Goal: Information Seeking & Learning: Check status

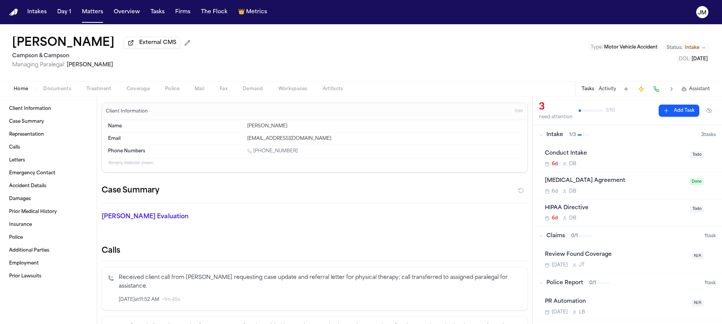
scroll to position [138, 0]
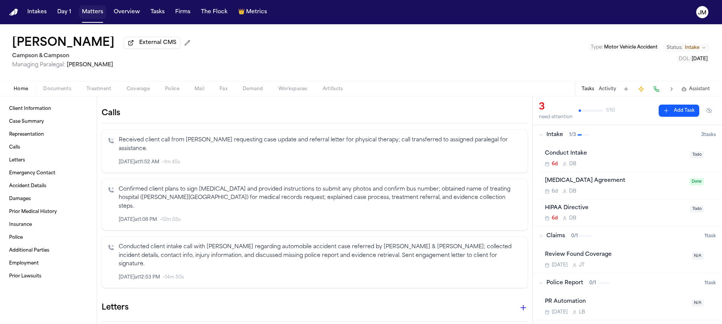
click at [99, 13] on button "Matters" at bounding box center [92, 12] width 27 height 14
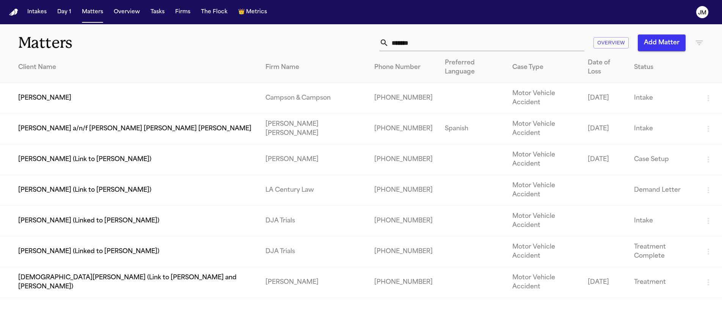
click at [507, 44] on input "*******" at bounding box center [487, 43] width 196 height 17
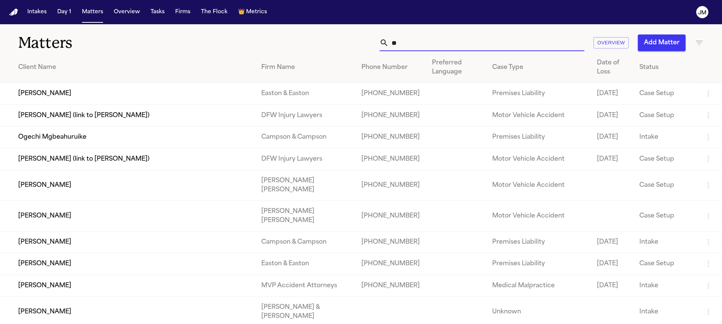
click at [468, 44] on input "**" at bounding box center [487, 43] width 196 height 17
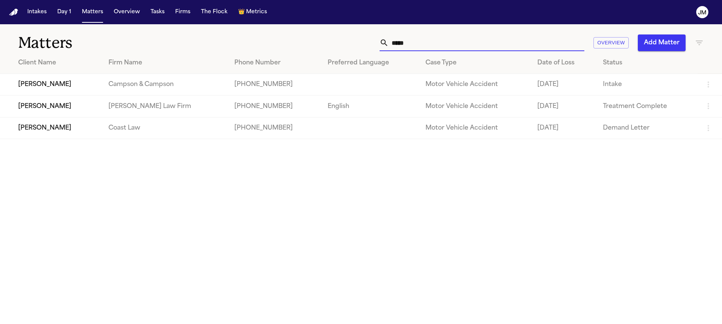
type input "*****"
click at [101, 81] on td "[PERSON_NAME]" at bounding box center [51, 85] width 102 height 22
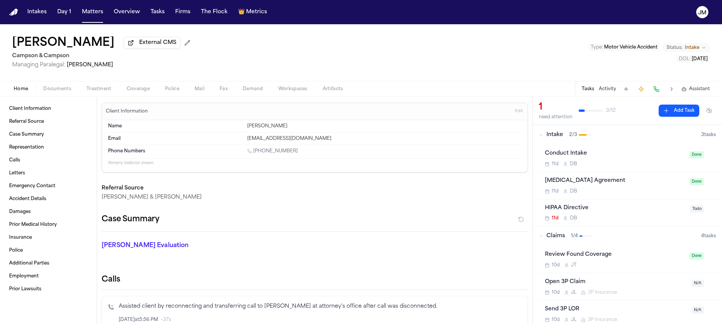
scroll to position [140, 0]
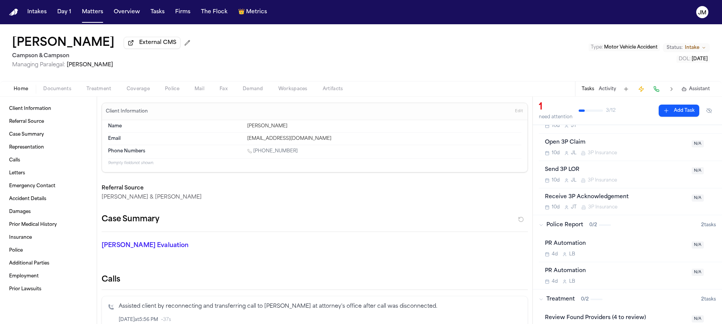
click at [52, 96] on div "Home Documents Treatment Coverage Police Mail Fax Demand Workspaces Artifacts T…" at bounding box center [361, 88] width 722 height 15
click at [54, 92] on span "Documents" at bounding box center [57, 89] width 28 height 6
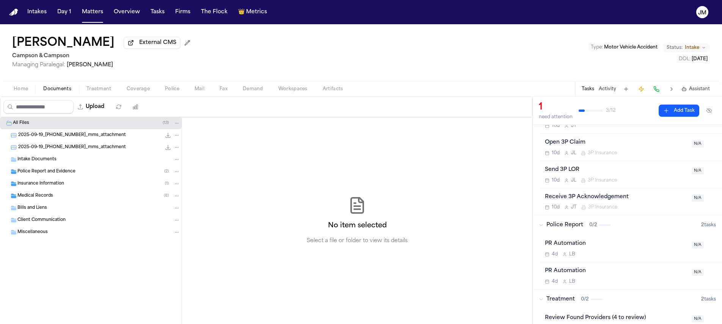
click at [40, 139] on span "2025-09-19_[PHONE_NUMBER]_mms_attachment" at bounding box center [72, 135] width 108 height 6
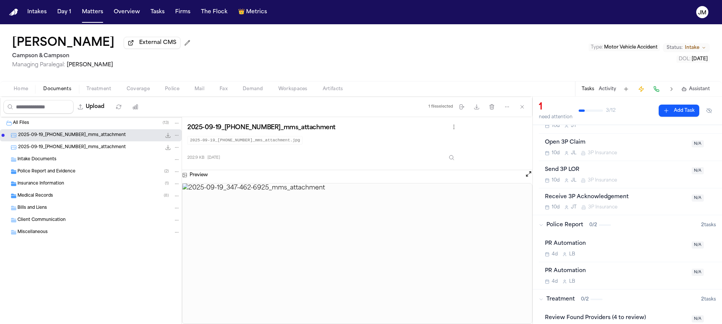
click at [43, 146] on span "2025-09-19_[PHONE_NUMBER]_mms_attachment" at bounding box center [72, 148] width 108 height 6
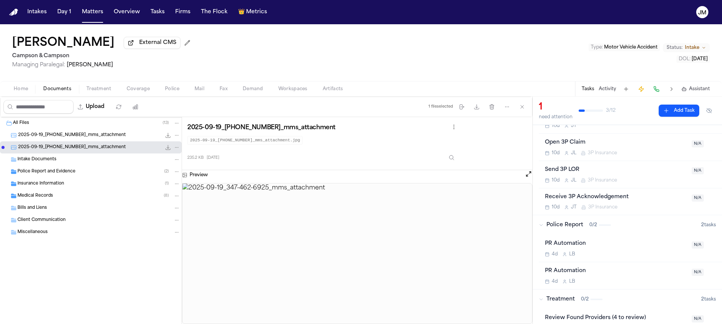
click at [45, 169] on div "Police Report and Evidence ( 2 )" at bounding box center [91, 172] width 182 height 12
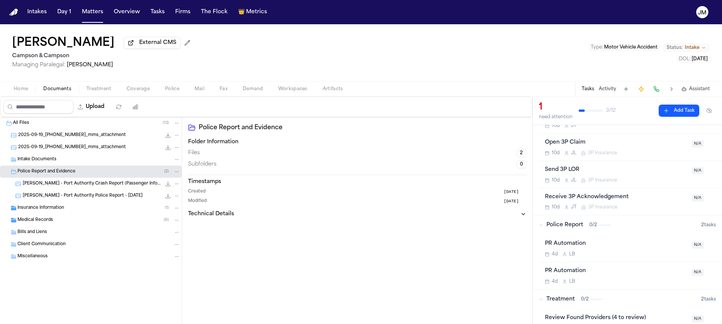
click at [65, 184] on span "[PERSON_NAME] - Port Authority Crash Report (Passenger Info) - 2023" at bounding box center [92, 184] width 138 height 6
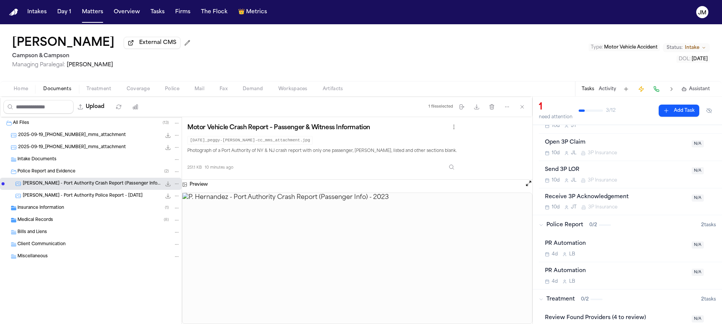
click at [67, 198] on span "[PERSON_NAME] - Port Authority Police Report - [DATE]" at bounding box center [83, 196] width 120 height 6
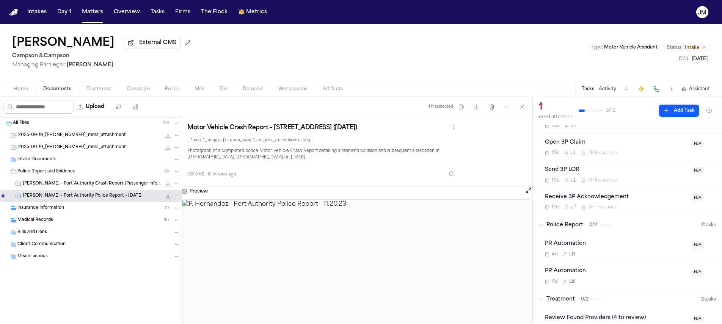
click at [51, 207] on span "Insurance Information" at bounding box center [40, 208] width 47 height 6
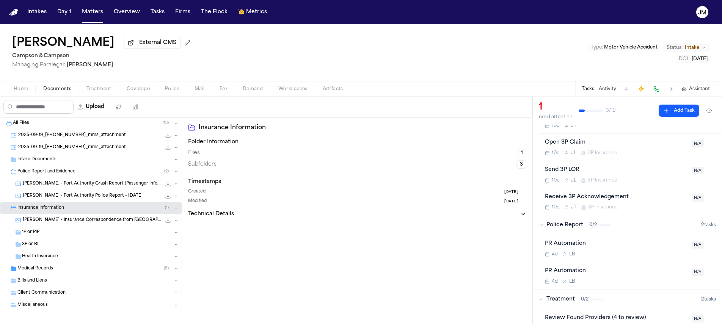
click at [60, 223] on span "[PERSON_NAME] - Insurance Correspondence from [GEOGRAPHIC_DATA] - [DATE]" at bounding box center [92, 220] width 138 height 6
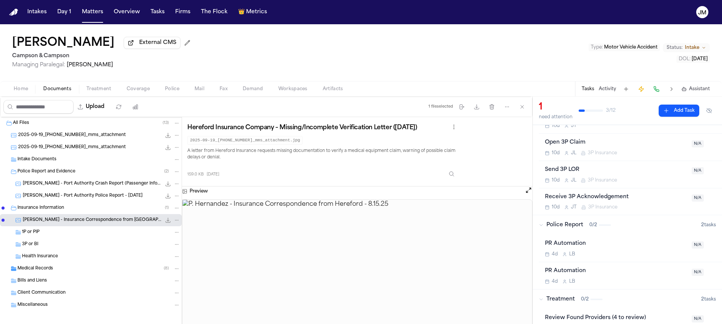
click at [387, 260] on img at bounding box center [357, 272] width 350 height 145
click at [526, 193] on button "Open preview" at bounding box center [529, 191] width 8 height 8
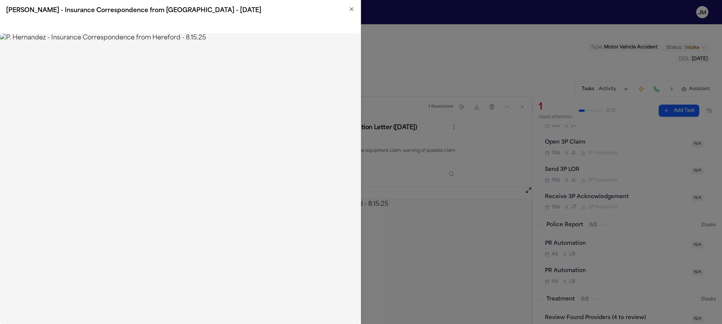
click at [349, 11] on icon "button" at bounding box center [352, 9] width 6 height 6
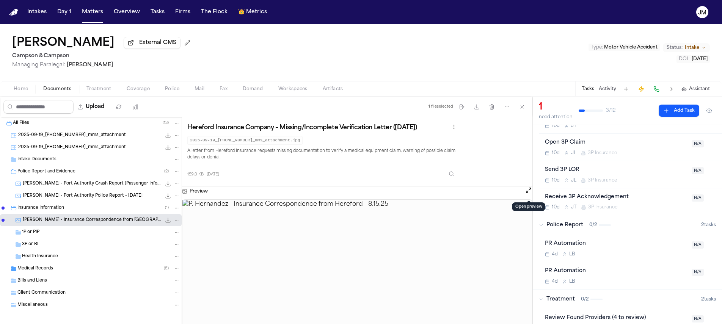
click at [61, 268] on div "Medical Records ( 8 )" at bounding box center [98, 269] width 163 height 7
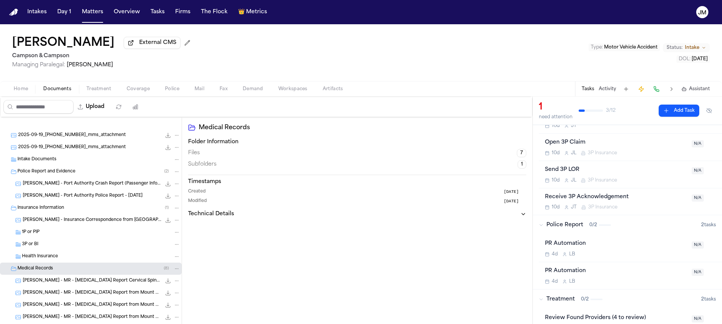
scroll to position [103, 0]
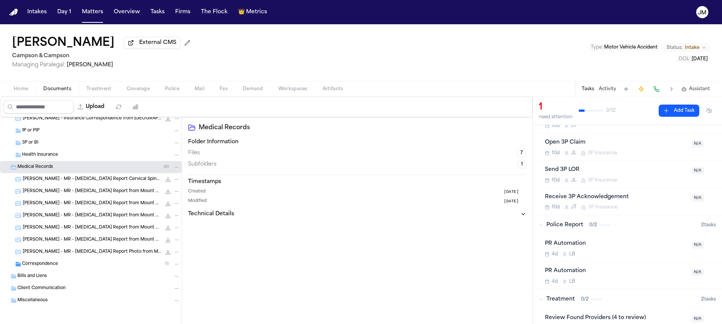
click at [61, 259] on div "Correspondence ( 1 )" at bounding box center [91, 264] width 182 height 12
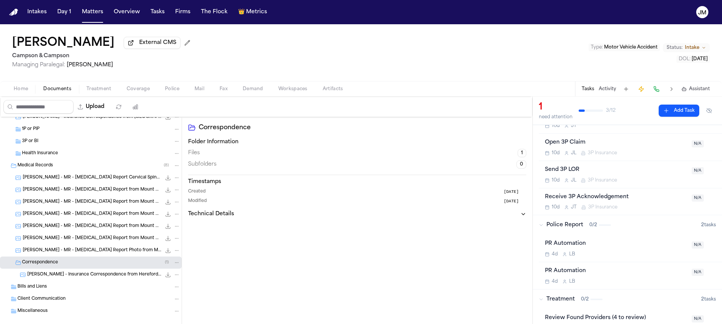
click at [82, 277] on span "[PERSON_NAME] - Insurance Correspondence from Hereford - [DATE]" at bounding box center [94, 275] width 134 height 6
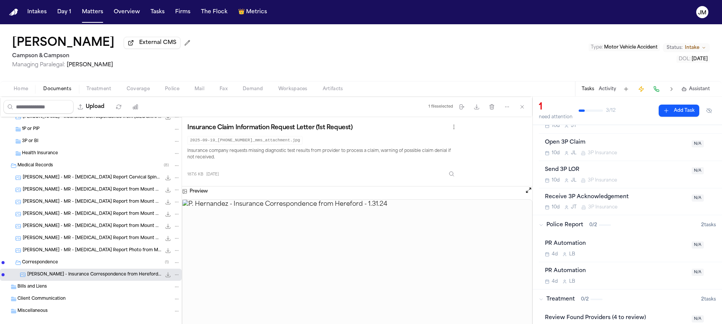
click at [326, 240] on img at bounding box center [357, 272] width 350 height 145
click at [529, 194] on button "Open preview" at bounding box center [529, 191] width 8 height 8
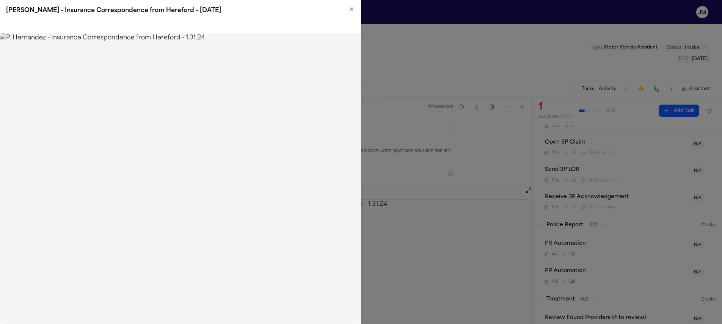
click at [350, 8] on icon "button" at bounding box center [352, 9] width 6 height 6
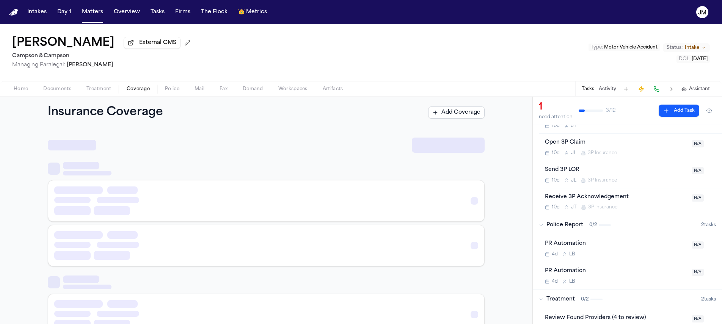
click at [130, 91] on span "Coverage" at bounding box center [138, 89] width 23 height 6
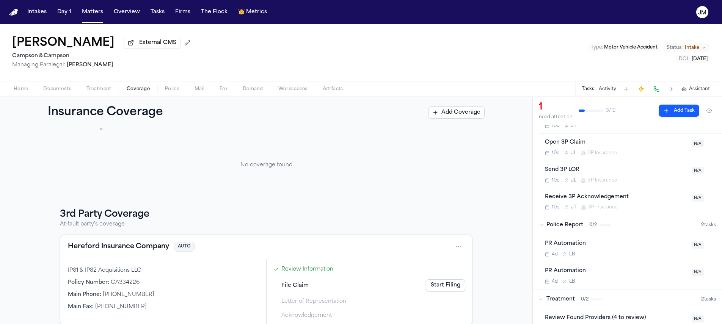
scroll to position [39, 0]
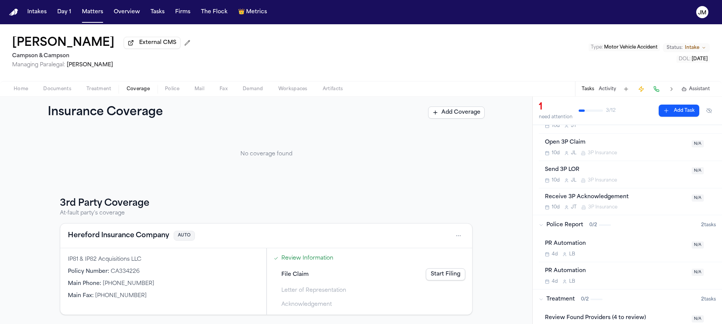
click at [52, 92] on span "Documents" at bounding box center [57, 89] width 28 height 6
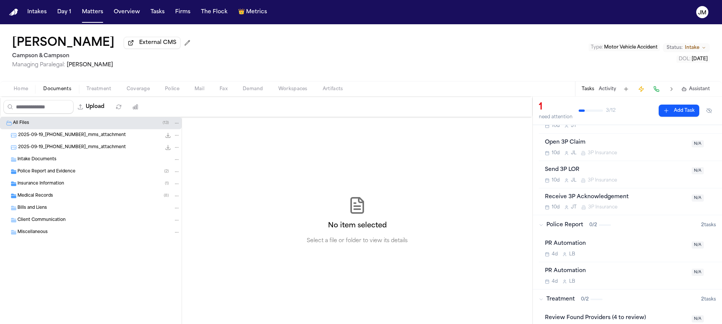
click at [75, 190] on div "Insurance Information ( 1 )" at bounding box center [91, 184] width 182 height 12
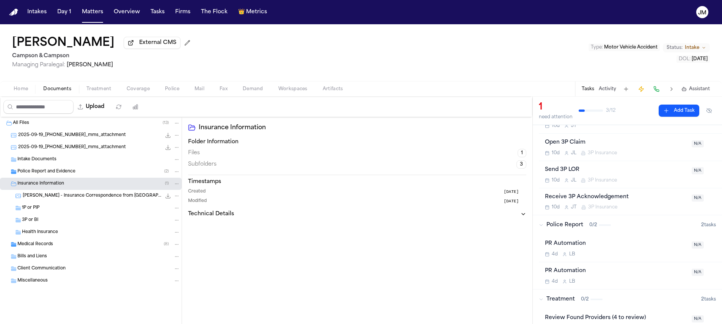
click at [56, 197] on span "[PERSON_NAME] - Insurance Correspondence from [GEOGRAPHIC_DATA] - [DATE]" at bounding box center [92, 196] width 138 height 6
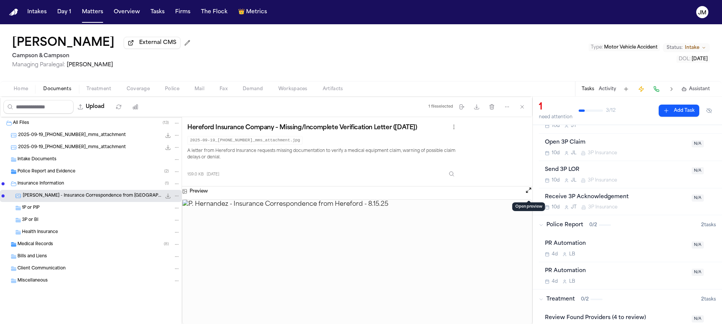
click at [529, 192] on button "Open preview" at bounding box center [529, 191] width 8 height 8
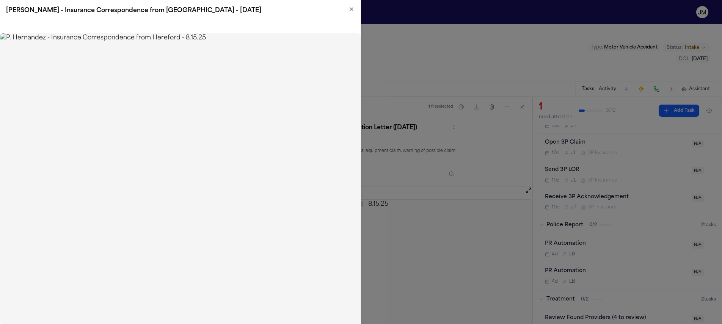
click at [351, 10] on icon "button" at bounding box center [352, 9] width 6 height 6
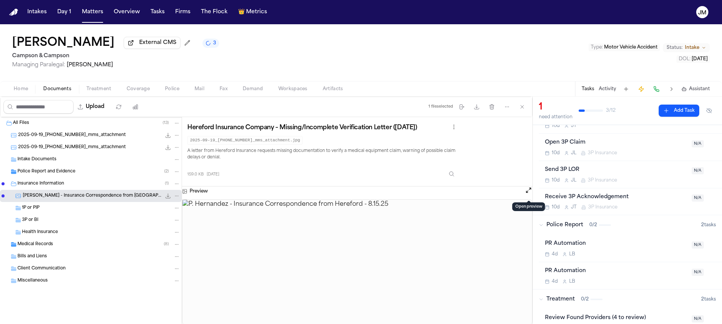
click at [130, 90] on span "Coverage" at bounding box center [138, 89] width 23 height 6
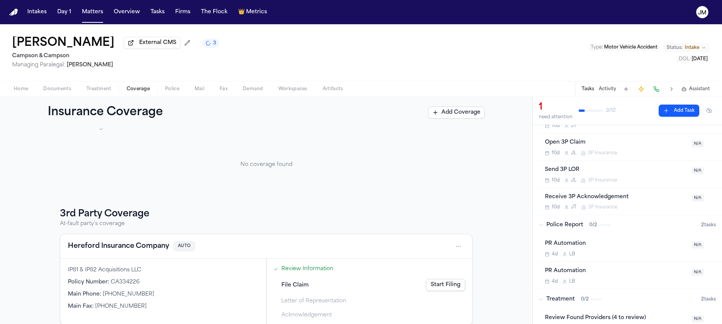
scroll to position [39, 0]
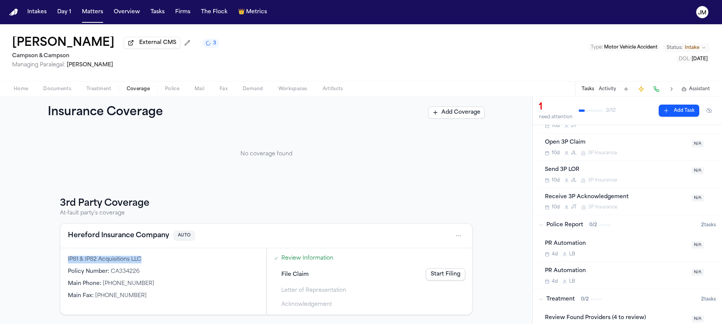
drag, startPoint x: 64, startPoint y: 260, endPoint x: 152, endPoint y: 260, distance: 88.0
click at [152, 260] on div "IP81 & IP82 Acquisitions LLC Policy Number : CA334226 Main Phone : [PHONE_NUMBE…" at bounding box center [163, 281] width 206 height 66
click at [200, 268] on div "Policy Number : CA334226" at bounding box center [163, 272] width 191 height 8
click at [15, 92] on span "Home" at bounding box center [21, 89] width 14 height 6
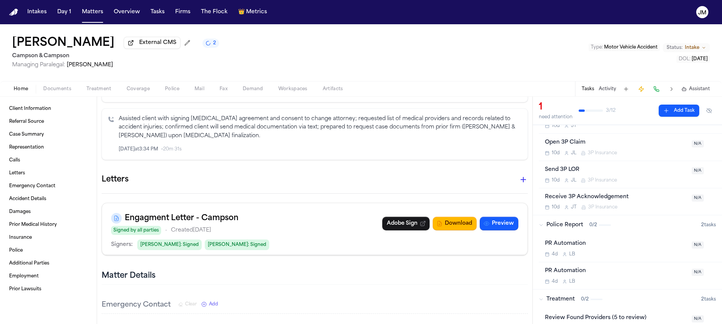
scroll to position [772, 0]
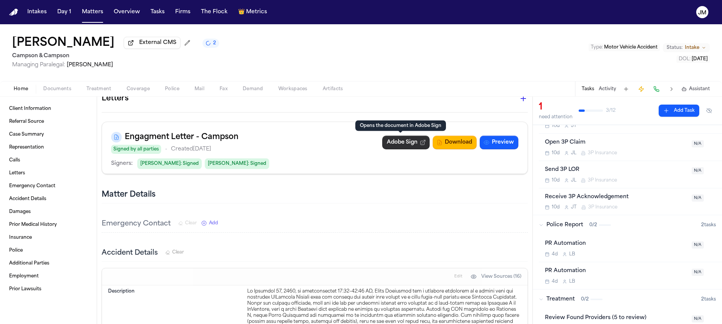
click at [406, 143] on link "Adobe Sign" at bounding box center [405, 143] width 47 height 14
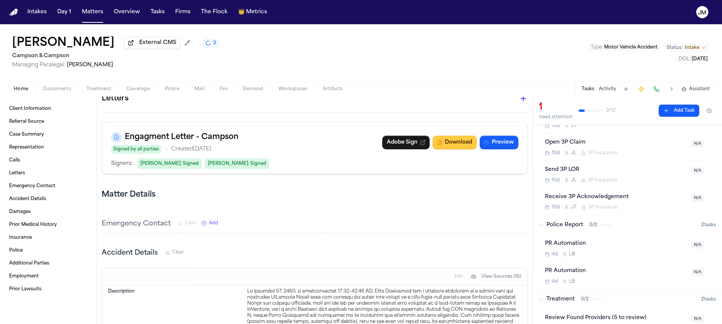
click at [466, 143] on button "Download" at bounding box center [455, 143] width 44 height 14
click at [493, 143] on button "Preview" at bounding box center [499, 143] width 39 height 14
